Goal: Transaction & Acquisition: Purchase product/service

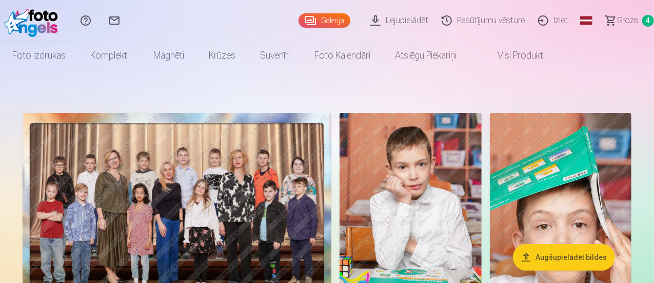
click at [617, 17] on span "Grozs" at bounding box center [627, 20] width 21 height 12
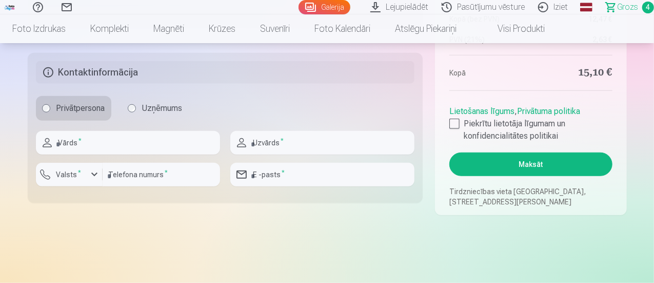
scroll to position [418, 0]
click at [453, 117] on label "Piekrītu lietotāja līgumam un konfidencialitātes politikai" at bounding box center [531, 129] width 163 height 25
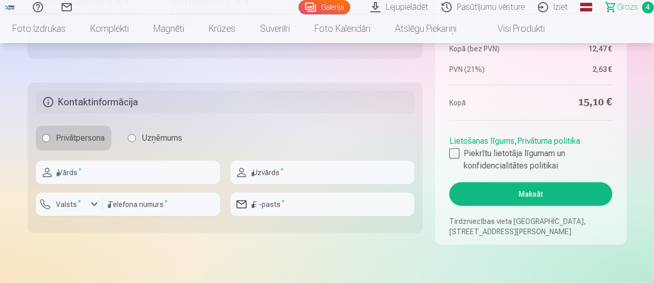
scroll to position [388, 0]
click at [101, 178] on input "text" at bounding box center [128, 172] width 184 height 24
type input "******"
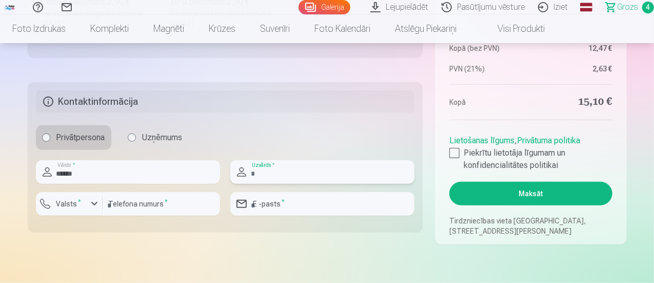
click at [275, 173] on input "text" at bounding box center [322, 172] width 184 height 24
type input "*******"
click at [95, 204] on div "button" at bounding box center [94, 204] width 12 height 12
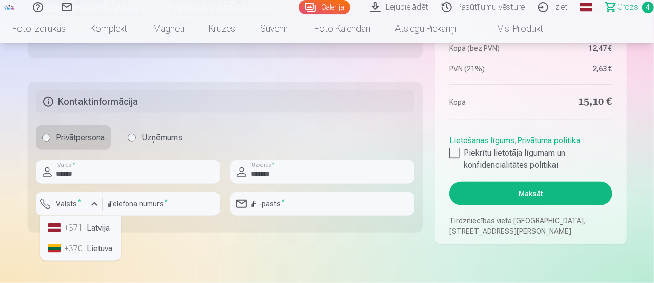
click at [87, 225] on li "+371 Latvija" at bounding box center [80, 228] width 73 height 21
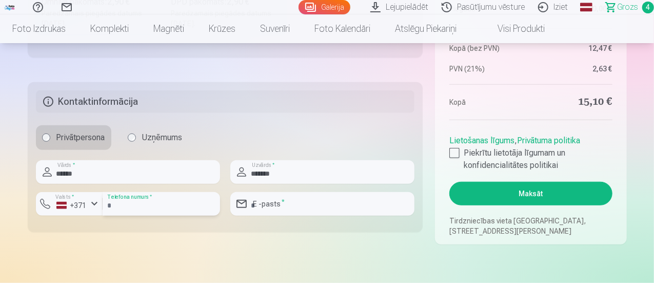
click at [140, 204] on input "number" at bounding box center [162, 204] width 118 height 24
type input "********"
click at [282, 205] on input "email" at bounding box center [322, 204] width 184 height 24
type input "**********"
click at [528, 190] on button "Maksāt" at bounding box center [531, 194] width 163 height 24
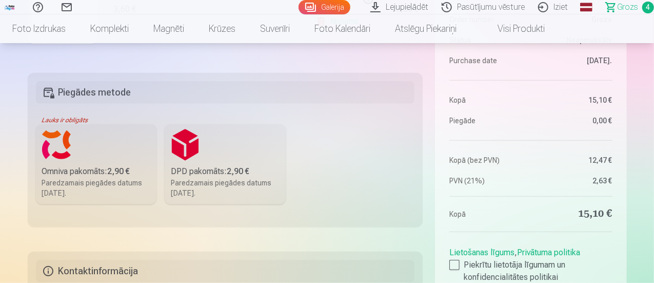
scroll to position [219, 0]
click at [82, 159] on label "Omniva pakomāts : 2,90 € Paredzamais piegādes datums 27.09.2025." at bounding box center [96, 164] width 121 height 80
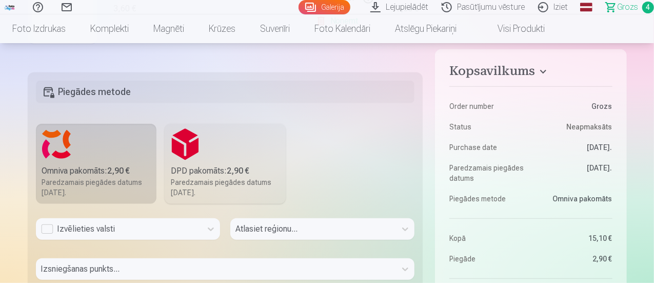
scroll to position [250, 0]
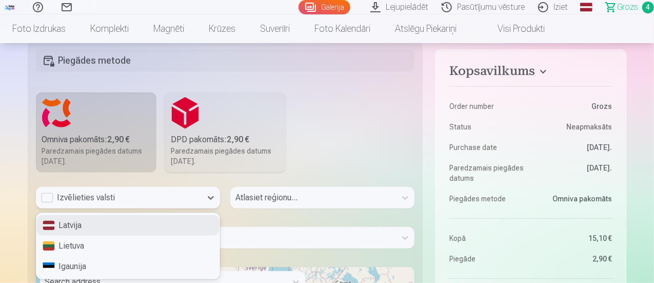
click at [43, 208] on div "3 results available. Use Up and Down to choose options, press Enter to select t…" at bounding box center [128, 198] width 184 height 22
click at [69, 226] on div "Latvija" at bounding box center [127, 225] width 183 height 21
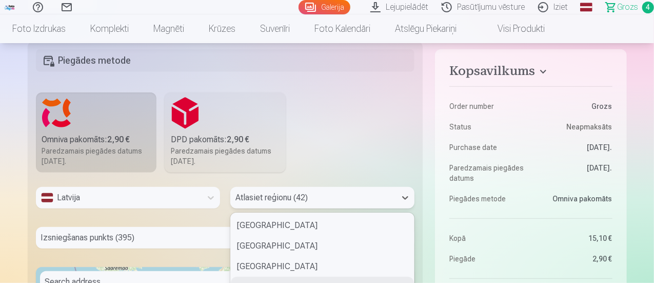
scroll to position [339, 0]
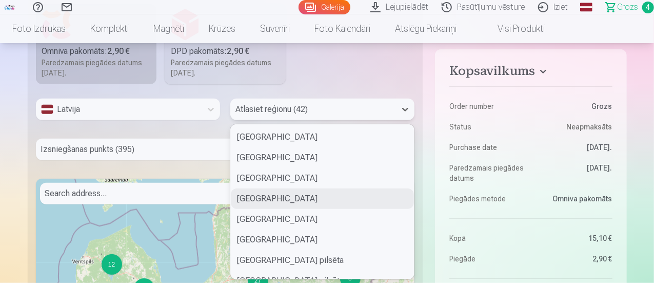
click at [264, 120] on div "42 results available. Use Up and Down to choose options, press Enter to select …" at bounding box center [322, 110] width 184 height 22
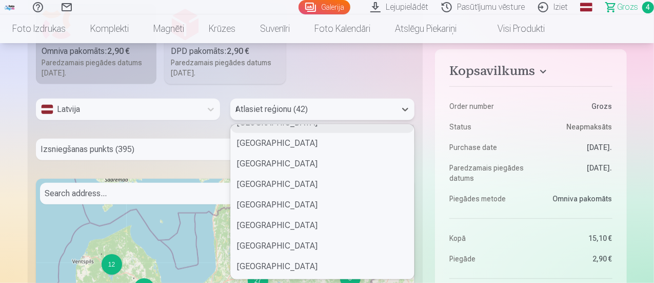
scroll to position [138, 0]
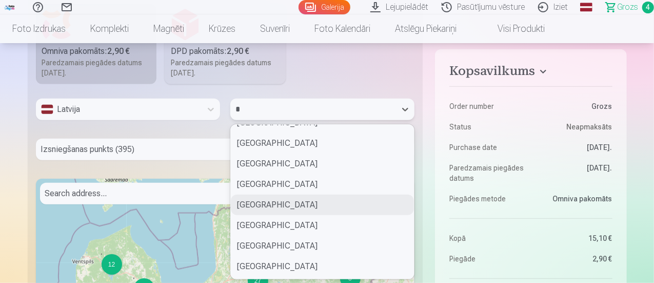
type input "**"
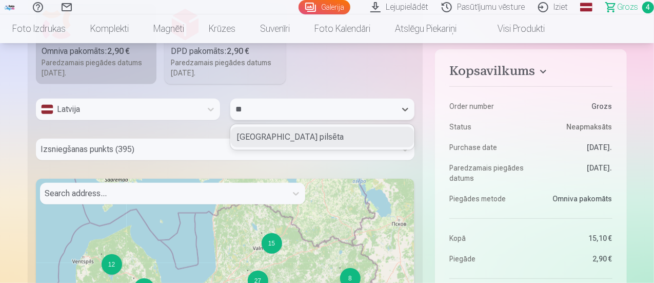
scroll to position [0, 0]
click at [270, 127] on div "Rīgas pilsēta" at bounding box center [322, 137] width 183 height 21
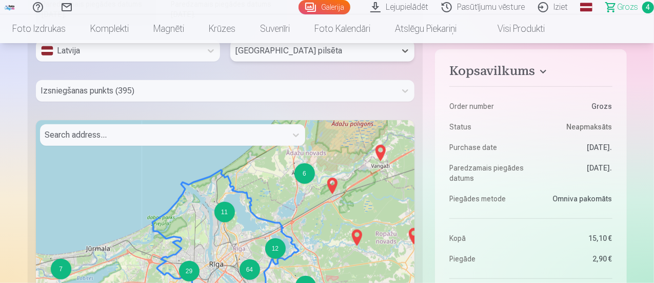
scroll to position [393, 0]
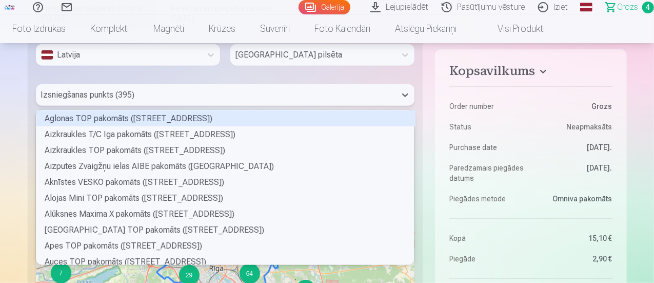
click at [64, 97] on div at bounding box center [216, 95] width 350 height 14
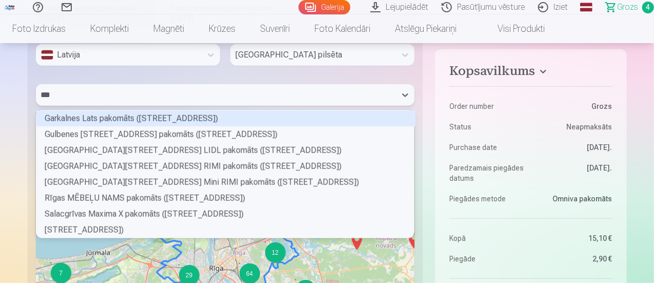
type input "****"
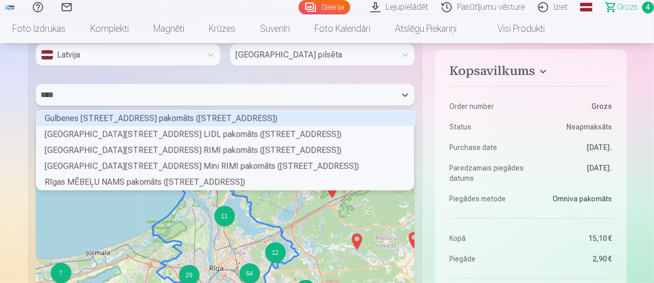
scroll to position [3, 3]
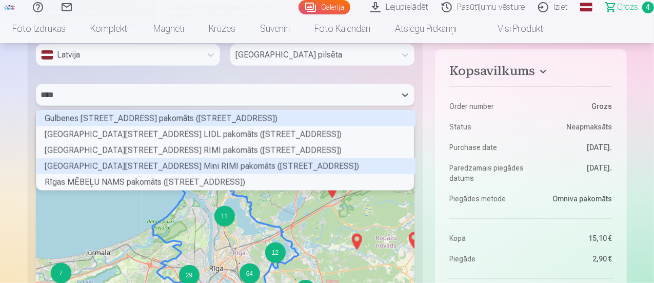
click at [123, 168] on div "Rīgas Dzelzavas ielas 86 Mini RIMI pakomāts (Dzelzavas iela 86)" at bounding box center [225, 166] width 379 height 16
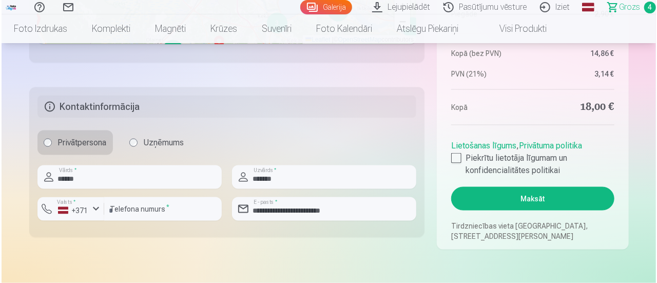
scroll to position [727, 0]
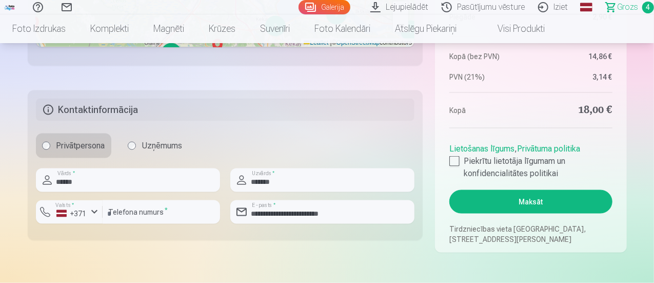
click at [527, 201] on button "Maksāt" at bounding box center [531, 202] width 163 height 24
